Goal: Transaction & Acquisition: Purchase product/service

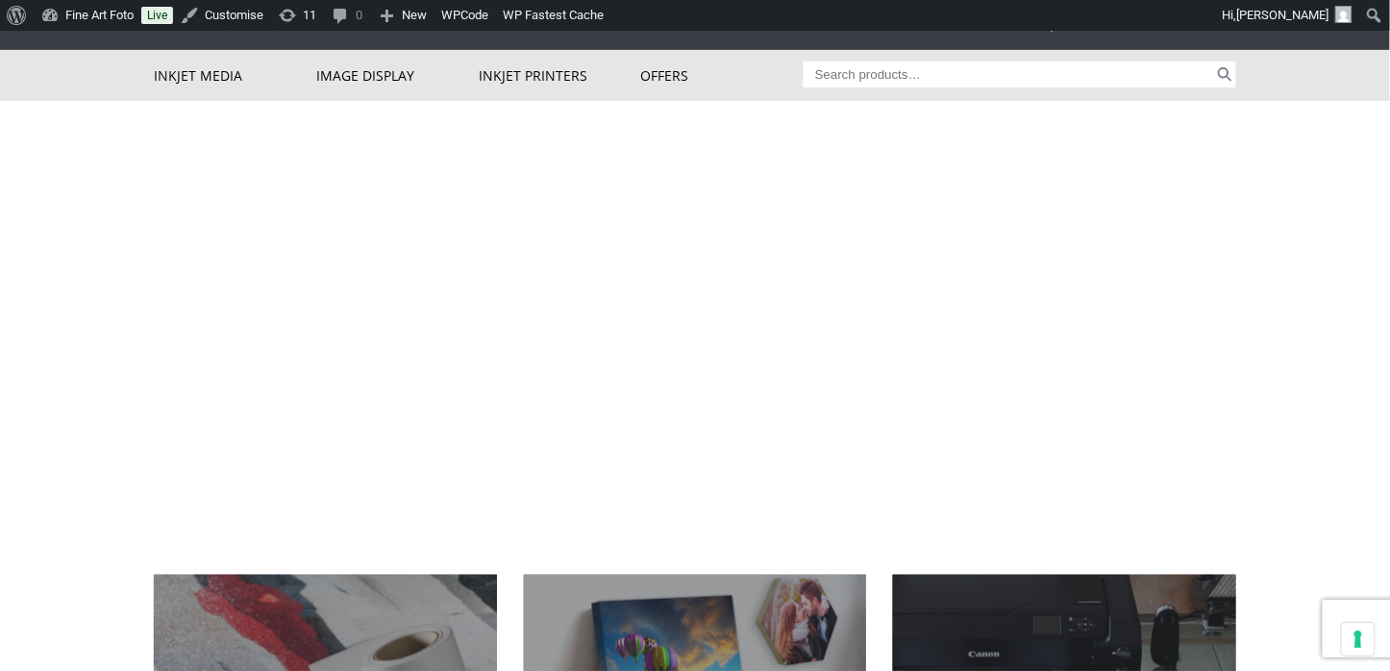
scroll to position [115, 0]
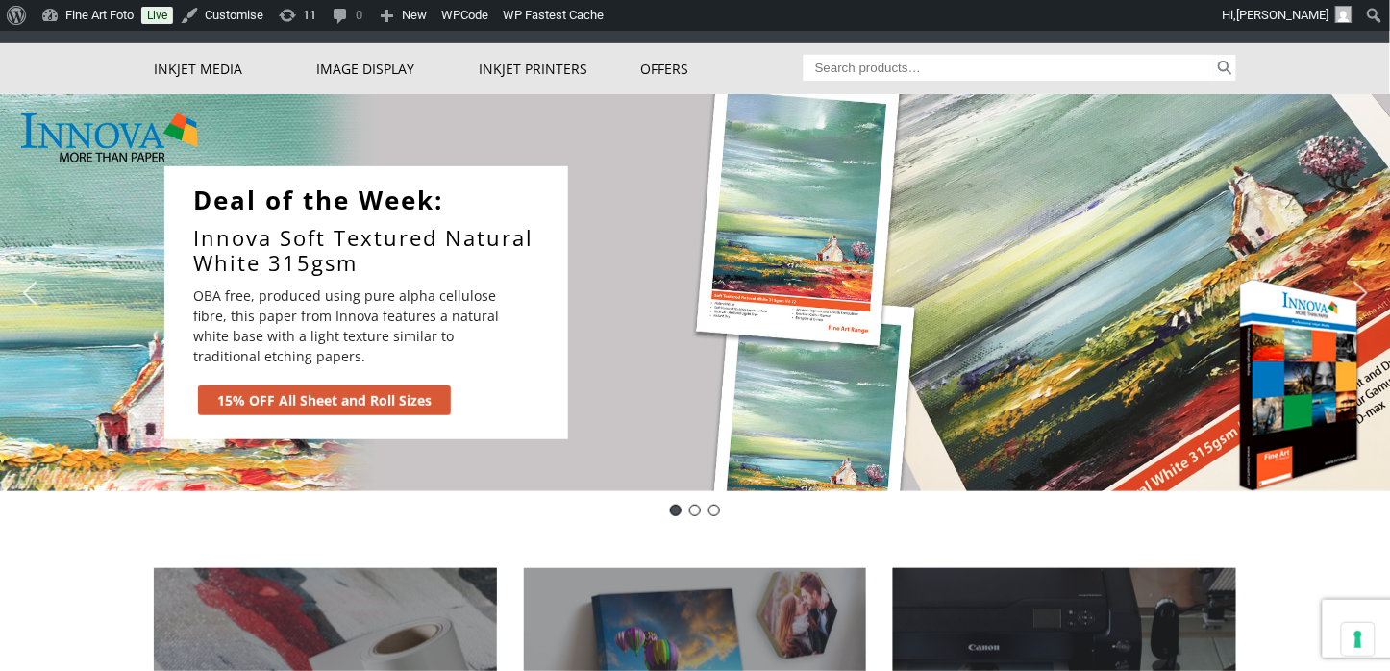
click at [1363, 295] on img "next arrow" at bounding box center [1361, 293] width 31 height 31
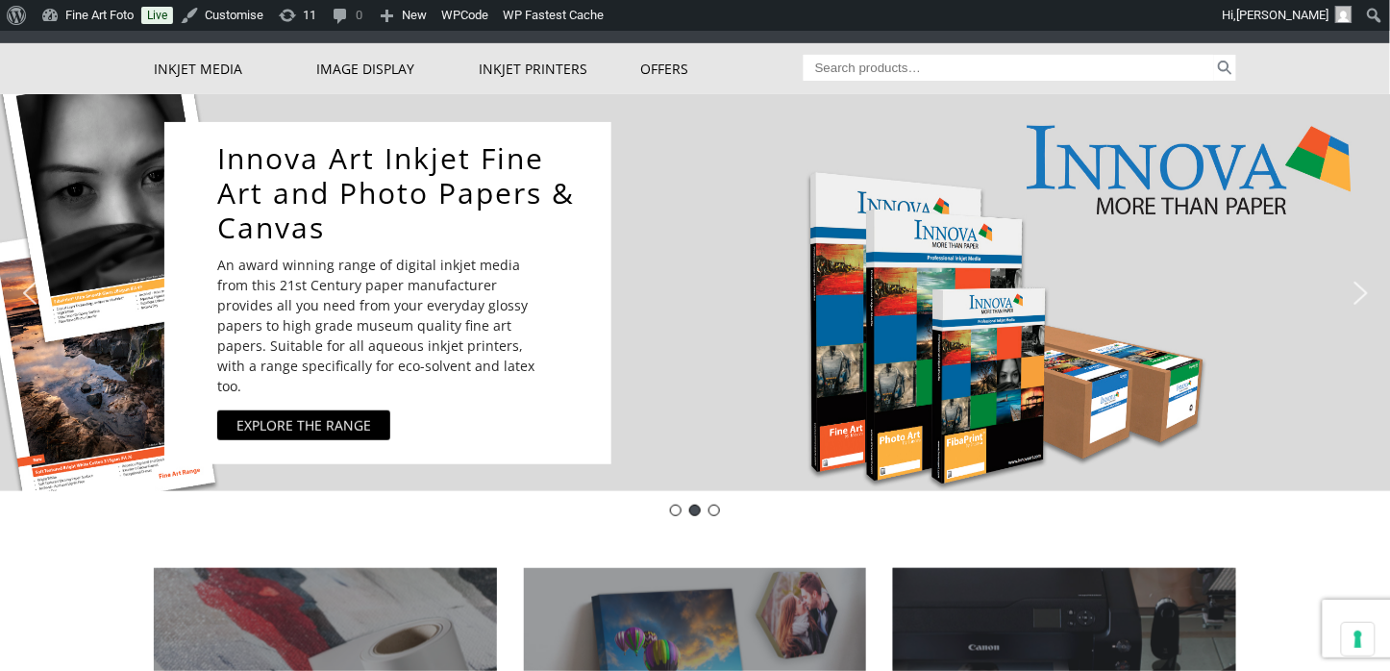
click at [1363, 294] on img "next arrow" at bounding box center [1361, 293] width 31 height 31
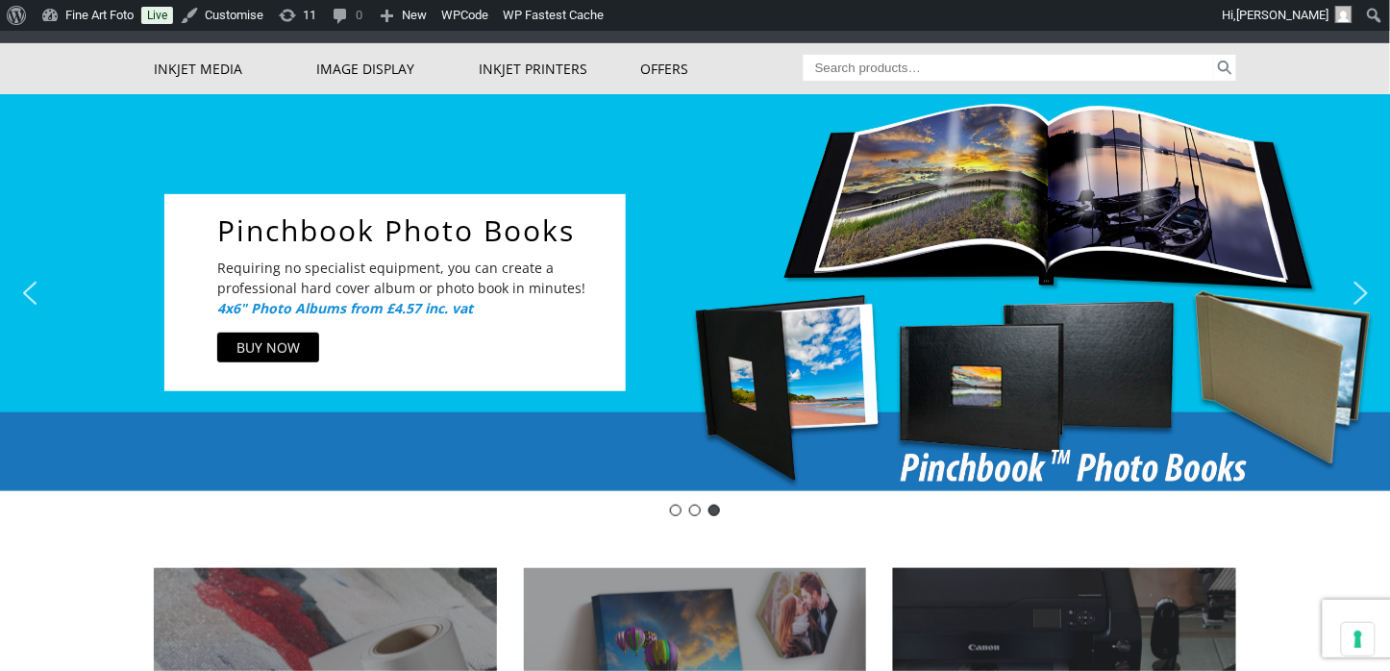
click at [1361, 295] on img "next arrow" at bounding box center [1361, 293] width 31 height 31
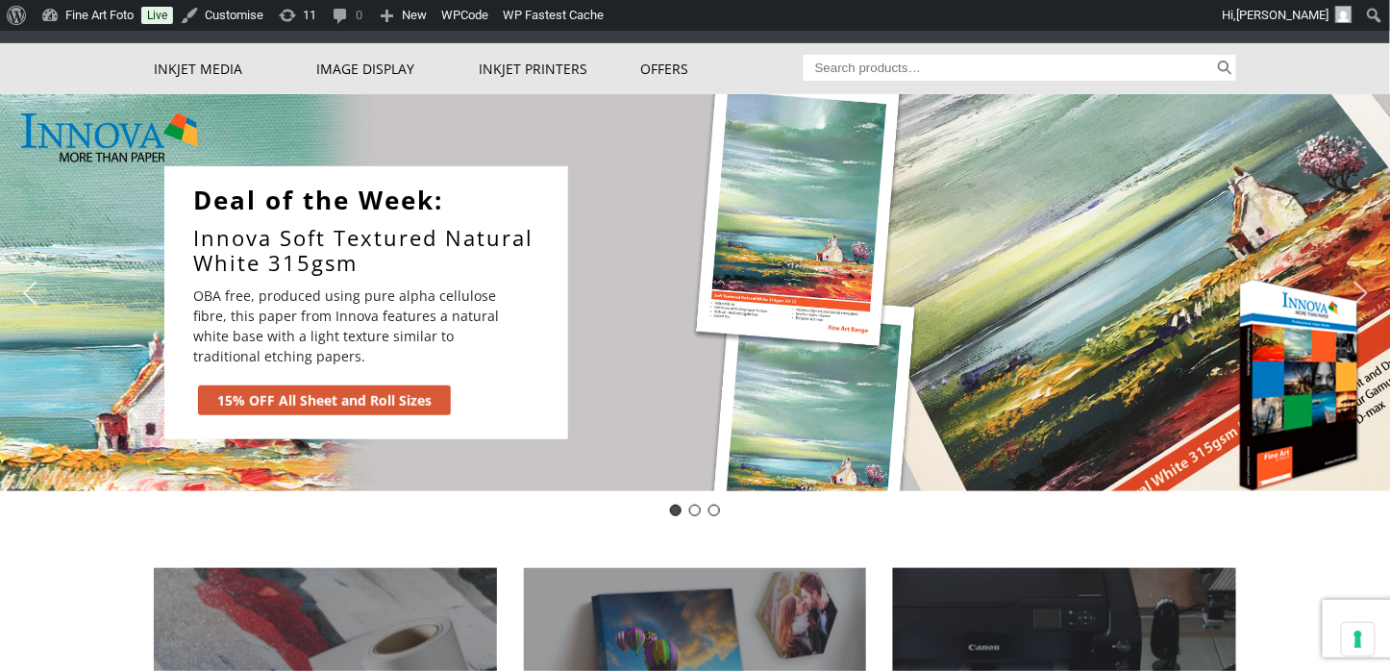
click at [524, 238] on link "Innova Soft Textured Natural White 315gsm" at bounding box center [375, 250] width 365 height 51
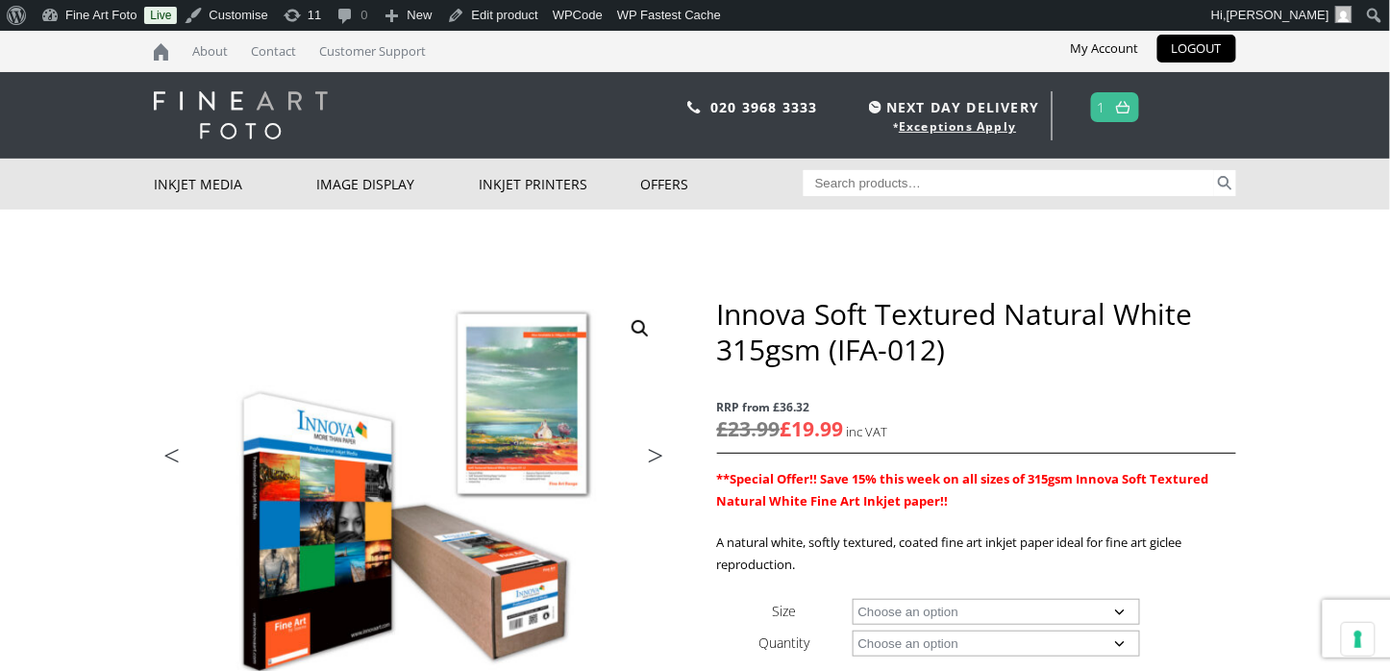
click at [994, 604] on select "Choose an option A4 Sheet A3 Sheet A3+ Sheet A2 Sheet 17" Wide Roll 24" Wide Ro…" at bounding box center [997, 612] width 288 height 26
select select "a4-sheet"
click at [978, 645] on select "Choose an option 25 Sheets" at bounding box center [997, 644] width 288 height 26
select select "25-sheets"
select select "a4-sheet"
